Goal: Transaction & Acquisition: Book appointment/travel/reservation

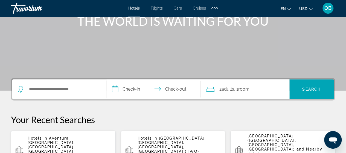
scroll to position [109, 0]
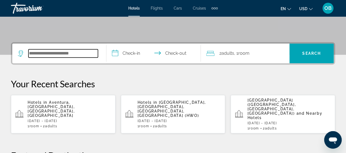
click at [57, 55] on input "Search widget" at bounding box center [62, 53] width 69 height 8
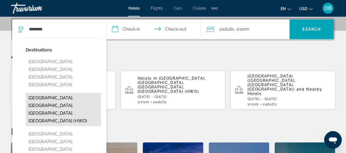
click at [57, 93] on button "[GEOGRAPHIC_DATA], [GEOGRAPHIC_DATA], [GEOGRAPHIC_DATA], [GEOGRAPHIC_DATA] (HWO)" at bounding box center [63, 109] width 75 height 33
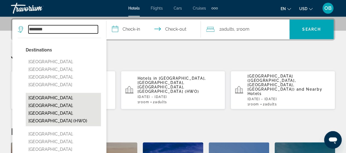
type input "**********"
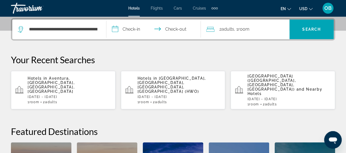
click at [133, 31] on input "**********" at bounding box center [154, 29] width 96 height 21
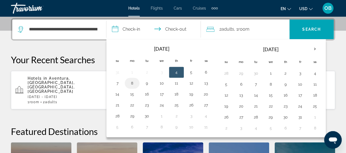
click at [130, 84] on button "8" at bounding box center [132, 83] width 9 height 8
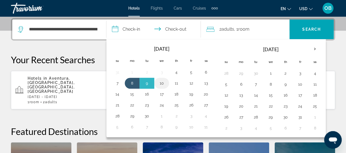
click at [159, 83] on button "10" at bounding box center [161, 83] width 9 height 8
type input "**********"
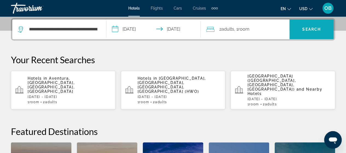
click at [309, 30] on span "Search" at bounding box center [311, 29] width 19 height 4
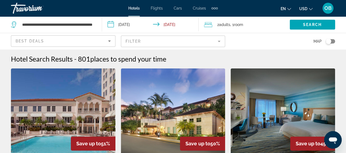
click at [219, 41] on mat-form-field "Filter" at bounding box center [173, 41] width 104 height 11
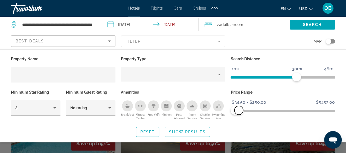
drag, startPoint x: 331, startPoint y: 111, endPoint x: 239, endPoint y: 115, distance: 92.0
click at [239, 115] on div "Price Range $34.50 $5453.00 $34.50 $250.00 $34.50 - $250.00" at bounding box center [283, 104] width 110 height 33
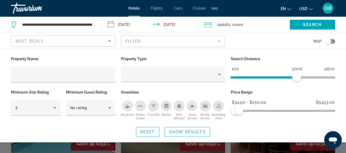
click at [110, 41] on icon "Sort by" at bounding box center [109, 40] width 3 height 1
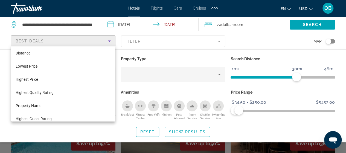
scroll to position [17, 0]
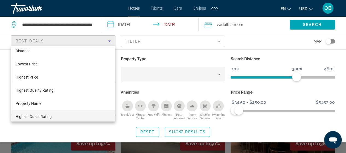
click at [49, 117] on span "Highest Guest Rating" at bounding box center [34, 116] width 36 height 4
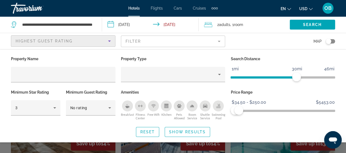
click at [219, 42] on mat-form-field "Filter" at bounding box center [173, 41] width 104 height 11
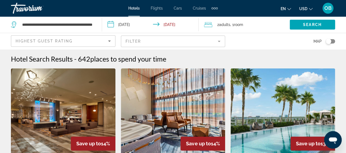
click at [219, 42] on mat-form-field "Filter" at bounding box center [173, 41] width 104 height 11
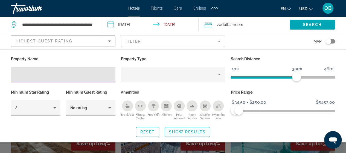
click at [182, 133] on span "Show Results" at bounding box center [187, 132] width 37 height 4
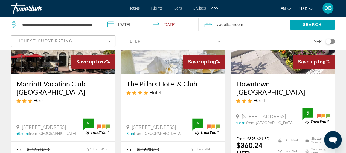
scroll to position [306, 0]
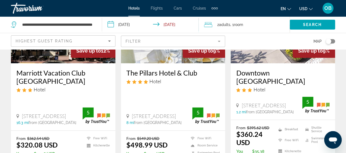
click at [220, 41] on mat-form-field "Filter" at bounding box center [173, 41] width 104 height 11
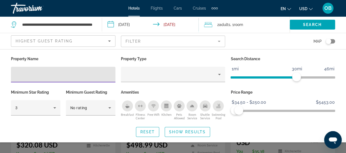
click at [110, 41] on icon "Sort by" at bounding box center [109, 41] width 7 height 7
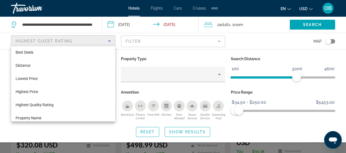
scroll to position [0, 0]
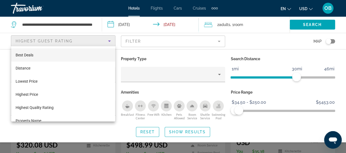
click at [21, 54] on span "Best Deals" at bounding box center [25, 55] width 18 height 4
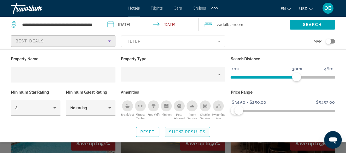
click at [172, 132] on span "Show Results" at bounding box center [187, 132] width 37 height 4
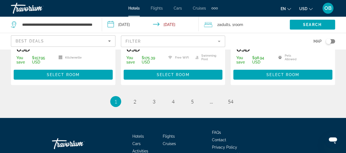
scroll to position [832, 0]
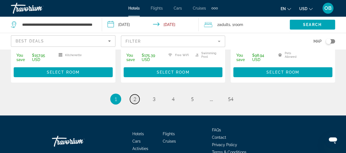
click at [134, 96] on span "2" at bounding box center [134, 99] width 3 height 6
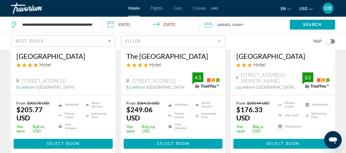
scroll to position [120, 0]
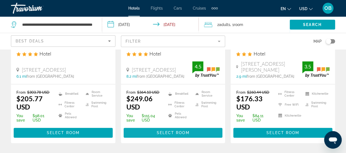
click at [167, 135] on span "Select Room" at bounding box center [172, 132] width 33 height 4
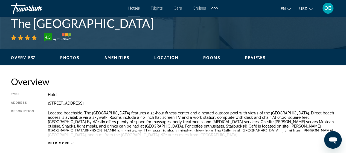
scroll to position [230, 0]
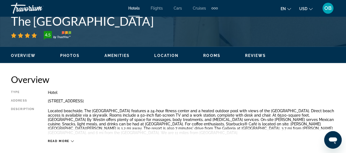
click at [256, 55] on span "Reviews" at bounding box center [255, 55] width 21 height 4
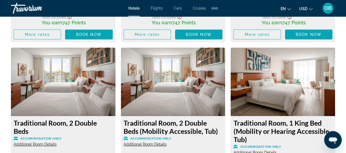
scroll to position [1020, 0]
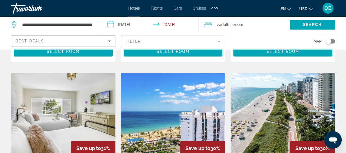
scroll to position [416, 0]
